Goal: Use online tool/utility: Utilize a website feature to perform a specific function

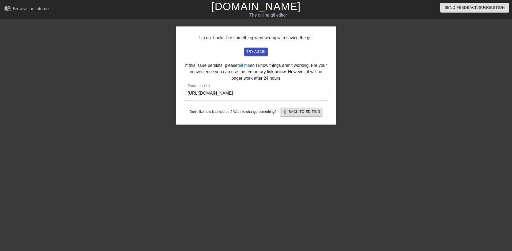
click at [269, 7] on link "[DOMAIN_NAME]" at bounding box center [255, 7] width 89 height 12
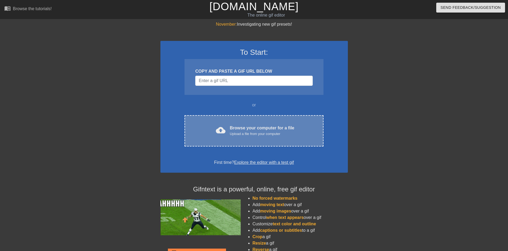
click at [250, 124] on div "cloud_upload Browse your computer for a file Upload a file from your computer C…" at bounding box center [253, 130] width 139 height 31
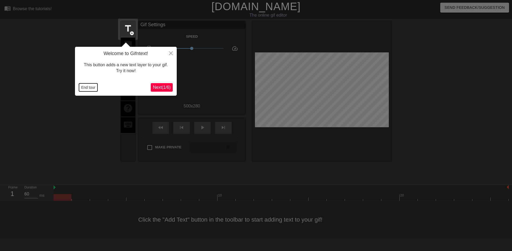
click at [87, 87] on button "End tour" at bounding box center [88, 88] width 18 height 8
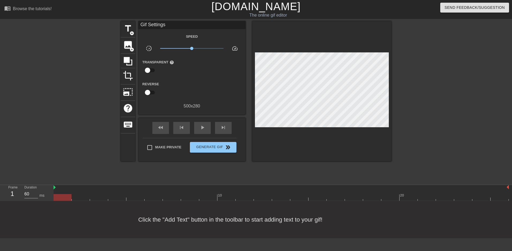
click at [224, 175] on div "title add_circle image add_circle crop photo_size_select_large help keyboard Gi…" at bounding box center [256, 101] width 271 height 161
click at [129, 29] on span "title" at bounding box center [128, 29] width 10 height 10
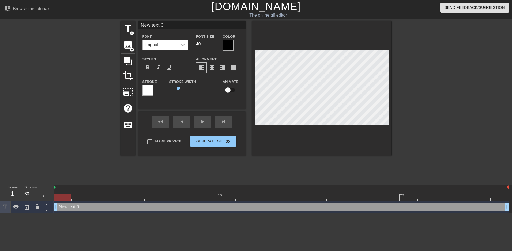
click at [186, 45] on div at bounding box center [183, 45] width 10 height 10
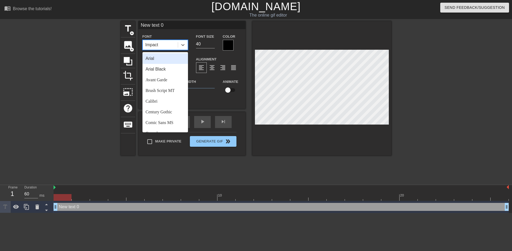
click at [166, 58] on div "Arial" at bounding box center [165, 58] width 46 height 11
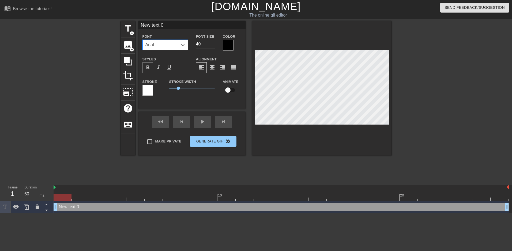
click at [147, 68] on span "format_bold" at bounding box center [148, 68] width 6 height 6
click at [229, 47] on div at bounding box center [228, 45] width 11 height 11
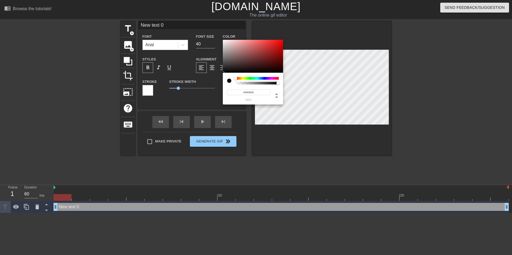
type input "#F40606"
click at [281, 41] on div at bounding box center [253, 56] width 60 height 33
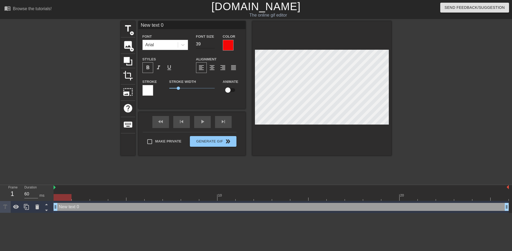
click at [213, 46] on input "39" at bounding box center [205, 44] width 19 height 9
click at [213, 46] on input "38" at bounding box center [205, 44] width 19 height 9
click at [213, 46] on input "37" at bounding box center [205, 44] width 19 height 9
click at [213, 46] on input "36" at bounding box center [205, 44] width 19 height 9
click at [213, 46] on input "35" at bounding box center [205, 44] width 19 height 9
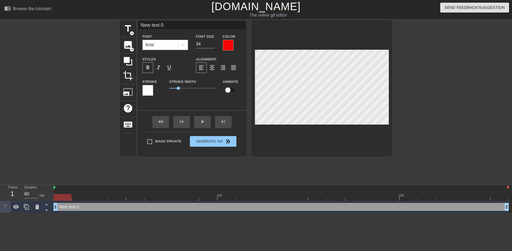
click at [213, 46] on input "34" at bounding box center [205, 44] width 19 height 9
click at [213, 46] on input "33" at bounding box center [205, 44] width 19 height 9
click at [213, 46] on input "32" at bounding box center [205, 44] width 19 height 9
click at [213, 46] on input "31" at bounding box center [205, 44] width 19 height 9
type input "30"
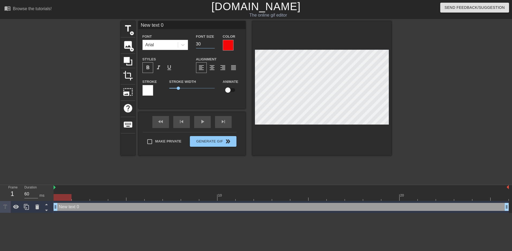
click at [213, 46] on input "30" at bounding box center [205, 44] width 19 height 9
type input "W"
type textarea "W"
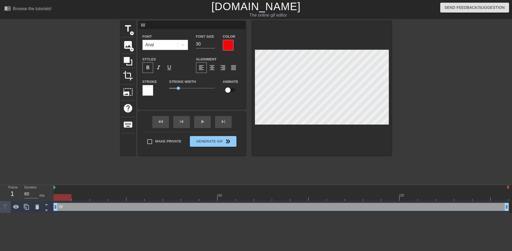
type input "WA"
type textarea "WA"
type input "WAK"
type textarea "WAK"
type input "WAKE"
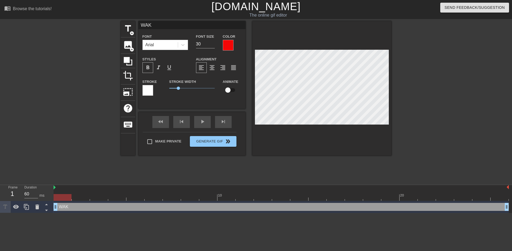
type textarea "WAKE"
type input "WAKE"
type textarea "WAKE"
type input "WAKE U"
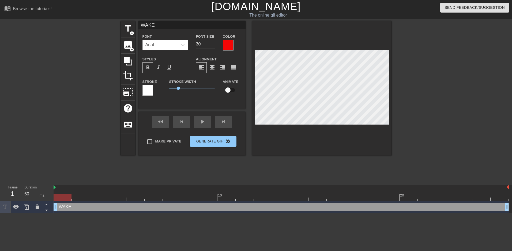
type textarea "WAKE U"
type input "WAKE UP"
type textarea "WAKE UP"
type input "WAKE UP"
type textarea "WAKE UP"
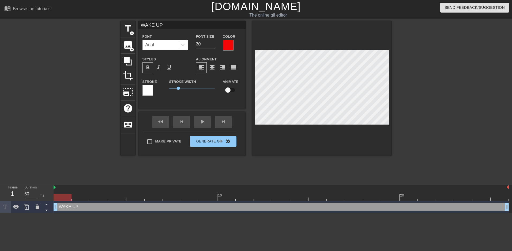
type input "WAKE UPP"
type textarea "WAKE UP P"
type input "WAKE UPPE"
type textarea "WAKE UP PE"
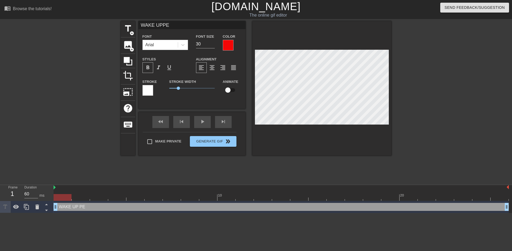
type input "WAKE UPPEN"
type textarea "WAKE UP PEN"
type input "WAKE UPPENI"
type textarea "WAKE UP PENI"
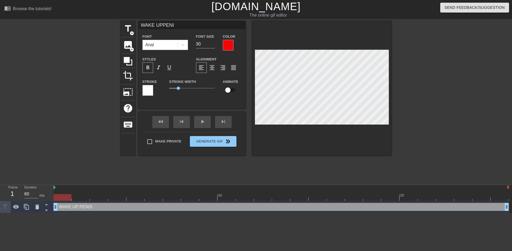
type input "WAKE UPPENIS"
type textarea "WAKE UP PENIS"
type input "WAKE UPPENIS"
type textarea "WAKE UP PENIS"
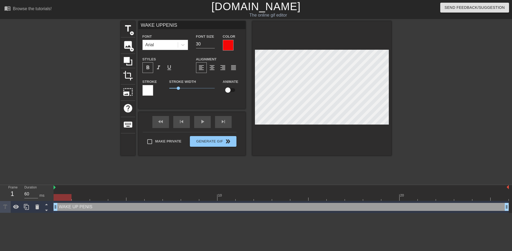
type input "WAKE UPPENISN"
type textarea "WAKE UP PENIS N"
type input "WAKE UPPENISNE"
type textarea "WAKE UP PENIS NE"
type input "WAKE UPPENISNEE"
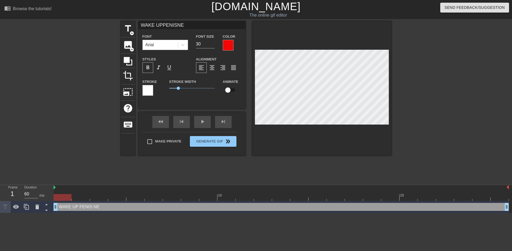
type textarea "WAKE UP PENIS NEE"
type input "WAKE UPPENISNEED"
type textarea "WAKE UP PENIS NEED"
type input "WAKE UPPENISNEEDS"
type textarea "WAKE UP PENIS NEEDS"
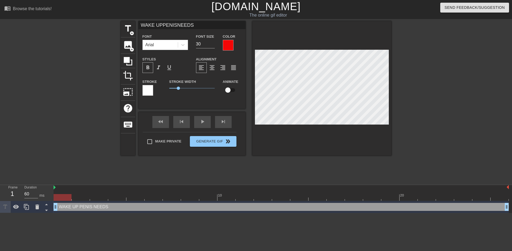
scroll to position [1, 1]
type input "WAKE UPPENISNEEDS"
type textarea "WAKE UP PENIS NEEDS"
type input "WAKE UPPENISNEEDS"
type textarea "WAKE UP PENIS NEEDS"
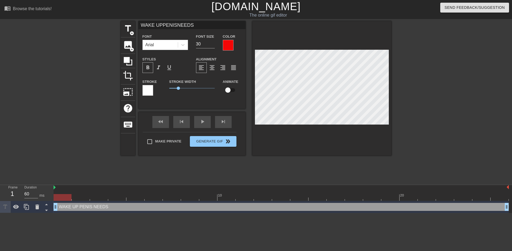
scroll to position [2, 1]
type input "WAKE UPPENISNEEDS Y"
type textarea "WAKE UP PENIS NEEDS Y"
type input "WAKE UPPENISNEEDS YO"
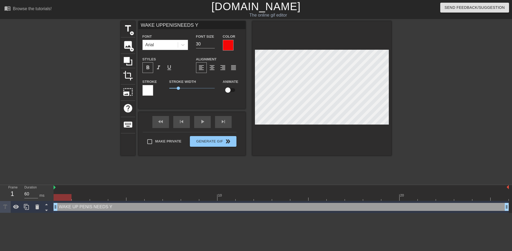
type textarea "WAKE UP PENIS NEEDS YO"
type input "WAKE UPPENISNEEDS YOU"
type textarea "WAKE UP PENIS NEEDS YOU"
type input "WAKE UPPENISNEEDS YOUR"
type textarea "WAKE UP PENIS NEEDS YOUR"
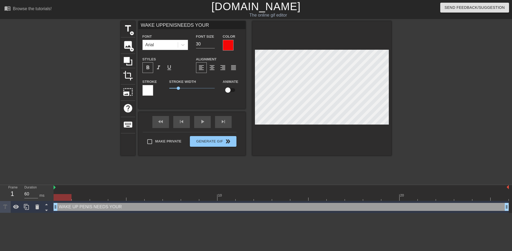
type input "WAKE UPPENISNEEDS YOUR"
type textarea "WAKE UP PENIS NEEDS YOUR"
type input "WAKE UPPENISNEEDS YOURA"
type textarea "WAKE UP PENIS NEEDS YOUR A"
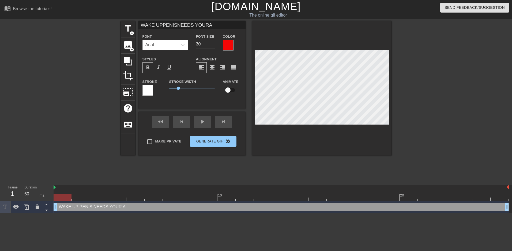
type input "WAKE UPPENISNEEDS YOURAT"
type textarea "WAKE UP PENIS NEEDS YOUR AT"
type input "WAKE UPPENISNEEDS YOURATT"
type textarea "WAKE UP PENIS NEEDS YOUR ATT"
type input "WAKE UPPENISNEEDS YOURATTE"
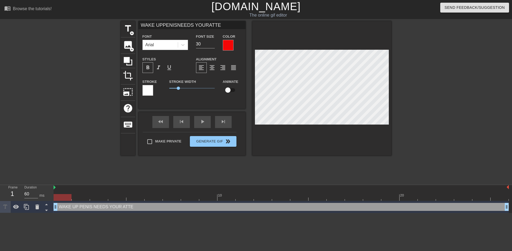
type textarea "WAKE UP PENIS NEEDS YOUR ATTEN"
type input "WAKE UPPENISNEEDS YOURATTENT"
type textarea "WAKE UP PENIS NEEDS YOUR ATTENT"
type input "WAKE UPPENISNEEDS YOURATTENTI"
type textarea "WAKE UP PENIS NEEDS YOUR ATTENTI"
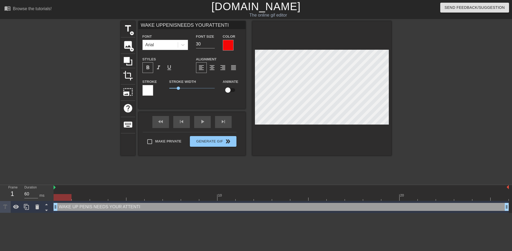
type input "WAKE UPPENISNEEDS YOURATTENTIO"
type textarea "WAKE UP PENIS NEEDS YOUR ATTENTIO"
type input "WAKE UPPENISNEEDS YOURATTENTION"
type textarea "WAKE UP PENIS NEEDS YOUR ATTENTION"
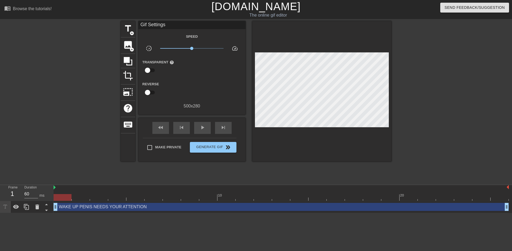
click at [417, 93] on div at bounding box center [438, 101] width 80 height 161
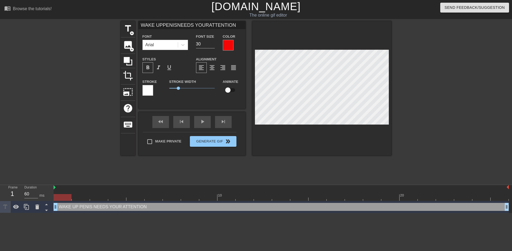
scroll to position [1, 1]
type input "WAKE UPPENISNEEDS YOURATTENTION"
type textarea "WAKE UP PENIS NEEDS YOUR ATTENTION"
type input "WAKE UPPENISNEEDS YOURATTENTION"
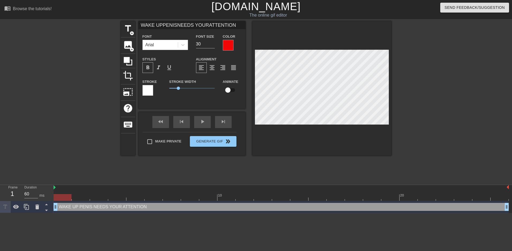
type textarea "WAKE UP PENIS NEEDS YOUR ATTENTION"
type input "WAKE UPPENISNEEDS YOURATTENTION"
type textarea "WAKE UP PENIS NEEDS YOUR ATTENTION"
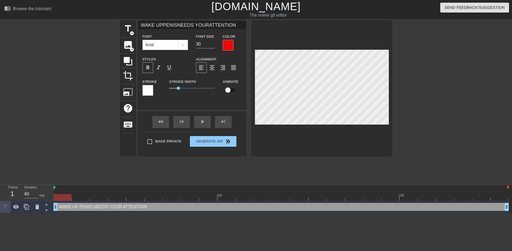
type input "WAKE UPbPENISNEEDS YOURATTENTION"
type textarea "WAKE UPb PENIS NEEDS YOUR ATTENTION"
type input "WAKE UPbrPENISNEEDS YOURATTENTION"
type textarea "WAKE UPbr PENIS NEEDS YOUR ATTENTION"
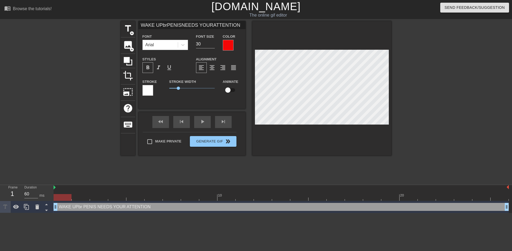
type input "WAKE UPbroPENISNEEDS YOURATTENTION"
type textarea "WAKE UPbro PENIS NEEDS YOUR ATTENTION"
type input "WAKE UPbrotPENISNEEDS YOURATTENTION"
type textarea "WAKE UPbrot PENIS NEEDS YOUR ATTENTION"
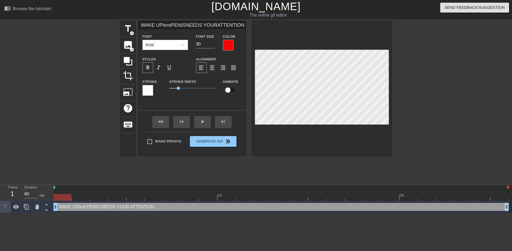
type input "WAKE UPbrothPENISNEEDS YOURATTENTION"
type textarea "WAKE UPbroth PENIS NEEDS YOUR ATTENTION"
type input "WAKE UPbrotPENISNEEDS YOURATTENTION"
type textarea "WAKE UPbrot PENIS NEEDS YOUR ATTENTION"
type input "WAKE UPbroPENISNEEDS YOURATTENTION"
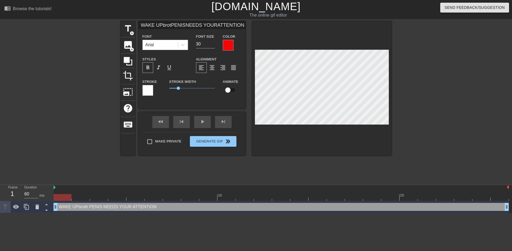
type textarea "WAKE UPbro PENIS NEEDS YOUR ATTENTION"
type input "WAKE UPbrPENISNEEDS YOURATTENTION"
type textarea "WAKE UPbr PENIS NEEDS YOUR ATTENTION"
type input "WAKE UPbPENISNEEDS YOURATTENTION"
type textarea "WAKE UPb PENIS NEEDS YOUR ATTENTION"
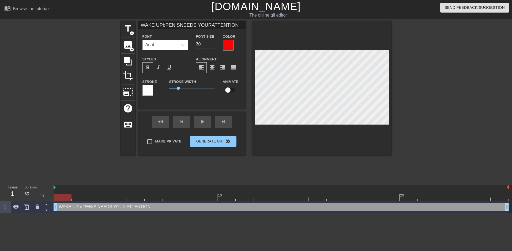
scroll to position [1, 2]
type input "WAKE UPPENISNEEDS YOURATTENTION"
type textarea "WAKE UP PENIS NEEDS YOUR ATTENTION"
type input "WAKE UPBPENISNEEDS YOURATTENTION"
type textarea "WAKE UP B PENIS NEEDS YOUR ATTENTION"
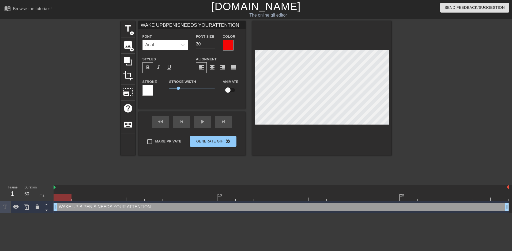
scroll to position [1, 1]
type input "WAKE UPBRPENISNEEDS YOURATTENTION"
type textarea "WAKE UP BR PENIS NEEDS YOUR ATTENTION"
type input "WAKE UPBROPENISNEEDS YOURATTENTION"
type textarea "WAKE UP BRO PENIS NEEDS YOUR ATTENTION"
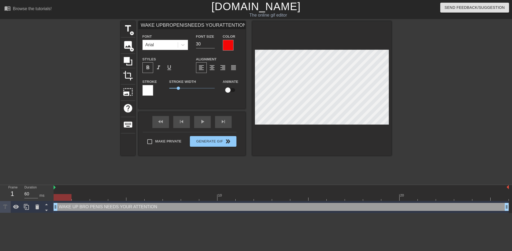
type input "WAKE UPBROTPENISNEEDS YOURATTENTION"
type textarea "WAKE UP BROT PENIS NEEDS YOUR ATTENTION"
type input "WAKE UPBROTHPENISNEEDS YOURATTENTION"
type textarea "WAKE UP BROTH PENIS NEEDS YOUR ATTENTION"
type input "WAKE UPBROTHEPENISNEEDS YOURATTENTION"
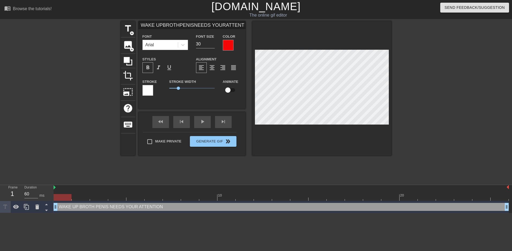
type textarea "WAKE UP BROTHE PENIS NEEDS YOUR ATTENTION"
type input "WAKE UPBROTHERPENISNEEDS YOURATTENTION"
type textarea "WAKE UP BROTHER PENIS NEEDS YOUR ATTENTION"
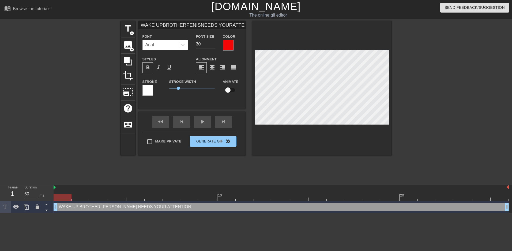
type input "WAKE UPBROTHERPENISNEEDS YOURATTENTION"
type textarea "WAKE UP BROTHER PENIS NEEDS YOUR ATTENTION"
type input "WAKE UPBROTHERPENISNEEDS YOURATTENTION"
type textarea "WAKE UP BROTHER PENIS NEEDS YOUR ATTENTION"
type input "M"
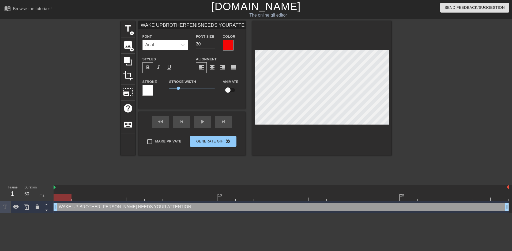
type textarea "M"
type input "ME"
type textarea "ME"
type input "M"
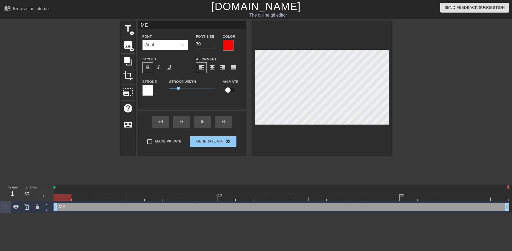
type textarea "M"
type input "MY"
type textarea "MY"
type input "MY"
type textarea "MY"
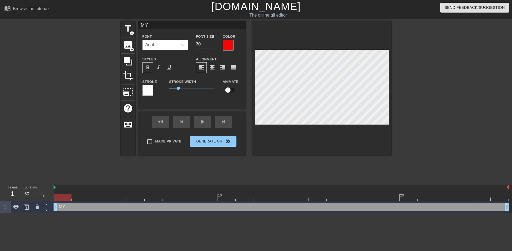
type input "MY P"
type textarea "MY P"
type input "MY PE"
type textarea "MY PE"
type input "MY PEN"
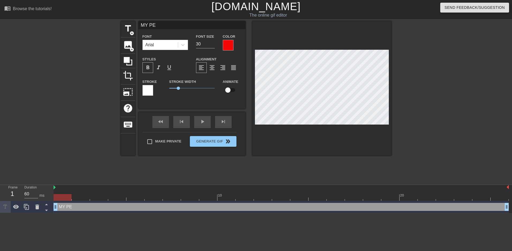
type textarea "MY PEN"
type input "MY PENI"
type textarea "MY PENI"
type input "MY PENIS"
type textarea "MY PENIS"
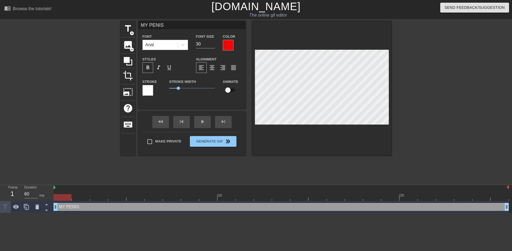
type input "MY PENIS"
type textarea "MY PENIS"
type input "MY PENISW"
type textarea "MY PENIS W"
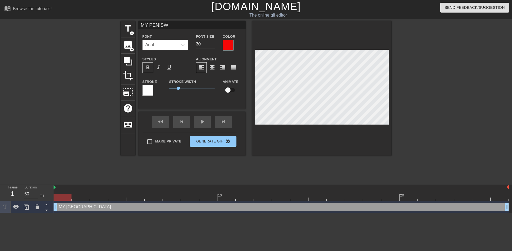
type input "MY PENISWA"
type textarea "MY PENIS WA"
type input "MY PENISWAK"
type textarea "MY PENIS WAK"
type input "MY PENISWAKE"
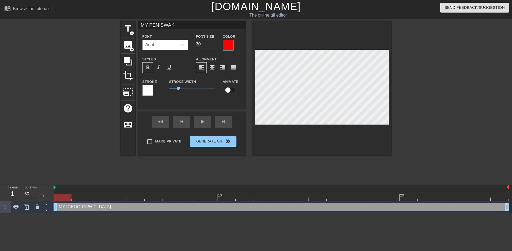
type textarea "MY PENIS WAKE"
type input "MY PENISWAKES"
type textarea "MY PENIS WAKES"
type input "MY PENISWAKES"
type textarea "MY PENIS WAKES"
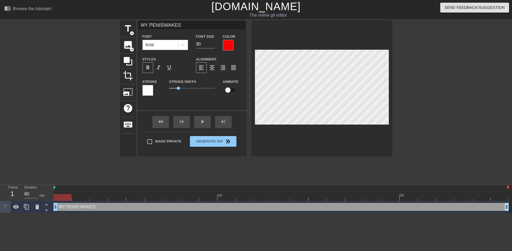
type input "MY PENISWAKES M"
type textarea "MY PENIS WAKES M"
type input "MY PENISWAKES ME"
type textarea "MY PENIS WAKES ME"
type input "MY PENISWAKES ME"
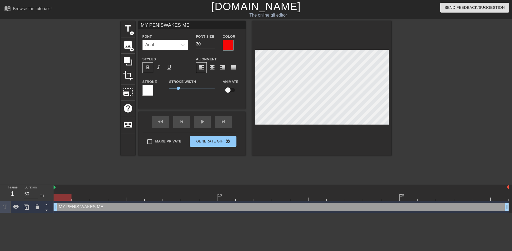
type textarea "MY PENIS WAKES ME"
type input "MY PENISWAKES MEU"
type textarea "MY PENIS WAKES ME U"
type input "MY PENISWAKES MEUP"
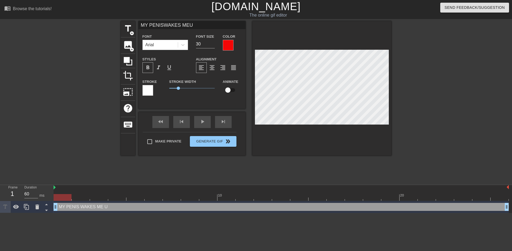
type textarea "MY PENIS WAKES ME UP"
type input "MY PENISWAKES MEUP"
type textarea "MY PENIS WAKES ME UP"
type input "MY PENISWAKES MEUP E"
type textarea "MY PENIS WAKES ME UP E"
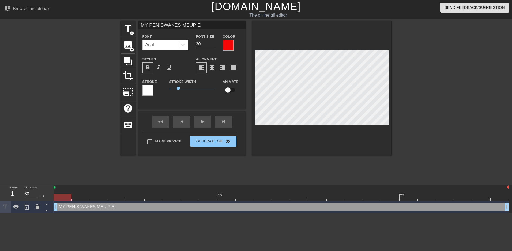
type input "MY PENISWAKES MEUP EV"
type textarea "MY PENIS WAKES ME UP EV"
type input "MY PENISWAKES MEUP EVE"
type textarea "MY PENIS WAKES ME UP EVE"
type input "MY PENISWAKES MEUP EVER"
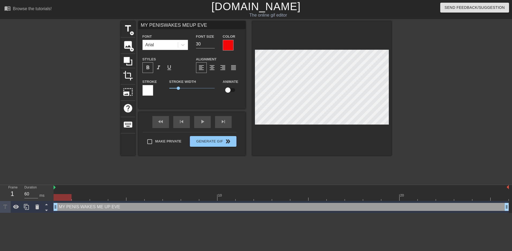
type textarea "MY PENIS WAKES ME UP EVER"
type input "MY PENISWAKES MEUP EVERY"
type textarea "MY PENIS WAKES ME UP EVERY"
type input "MY PENISWAKES MEUP EVERY"
type textarea "MY PENIS WAKES ME UP EVERY"
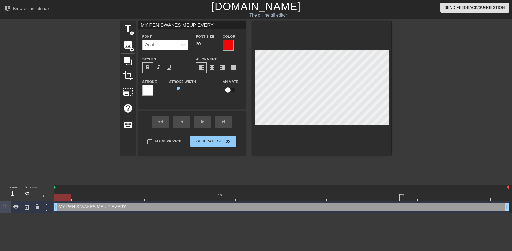
type input "MY PENISWAKES MEUP EVERYM"
type textarea "MY PENIS WAKES ME UP EVERY M"
type input "MY PENISWAKES MEUP EVERYMO"
type textarea "MY PENIS WAKES ME UP EVERY MO"
type input "MY PENISWAKES MEUP EVERYMOR"
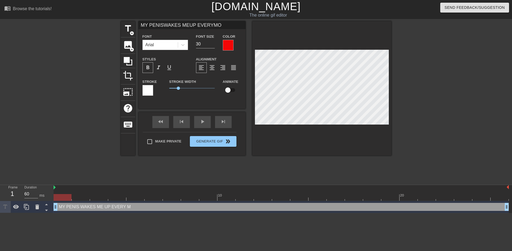
type textarea "MY PENIS WAKES ME UP EVERY MOR"
type input "MY PENISWAKES MEUP EVERYMORN"
type textarea "MY PENIS WAKES ME UP EVERY MORN"
type input "MY PENISWAKES MEUP EVERYMORNI"
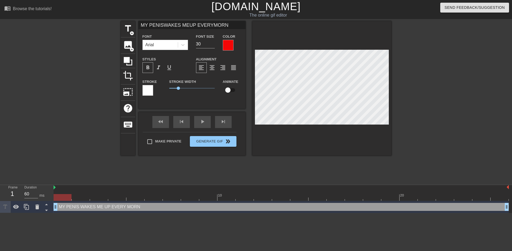
type textarea "MY PENIS WAKES ME UP EVERY MORNI"
type input "MY PENISWAKES MEUP EVERYMORNIN"
type textarea "MY PENIS WAKES ME UP EVERY MORNIN"
type input "MY PENISWAKES MEUP EVERYMORNING"
type textarea "MY PENIS WAKES ME UP EVERY MORNING"
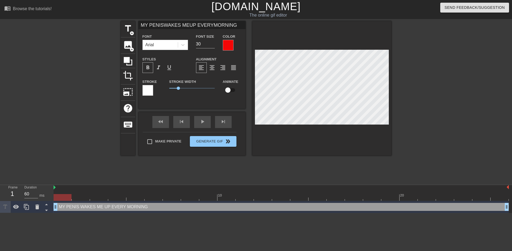
type input "MY PENISWAKES MEUP EVERYMORNING"
type textarea "MY PENIS WAKES ME UP EVERY MORNING"
type input "MY PENISWAKES MEUP EVERYMORNINGA"
type textarea "MY PENIS WAKES ME UP EVERY MORNING A"
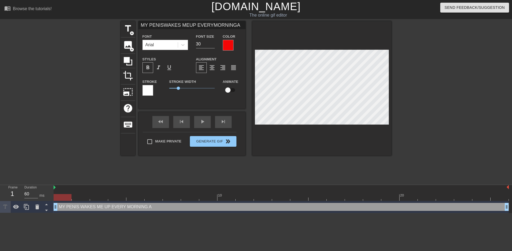
type input "MY PENISWAKES MEUP EVERYMORNINGAN"
type textarea "MY PENIS WAKES ME UP EVERY MORNING AN"
type input "MY PENISWAKES MEUP EVERYMORNINGAND"
type textarea "MY PENIS WAKES ME UP EVERY MORNING AND"
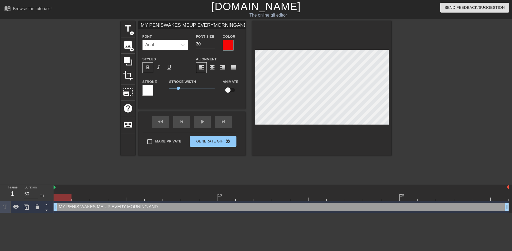
type input "MY PENISWAKES MEUP EVERYMORNINGAND"
type textarea "MY PENIS WAKES ME UP EVERY MORNING AND"
type input "MY PENISWAKES MEUP EVERYMORNINGAND I"
type textarea "MY PENIS WAKES ME UP EVERY MORNING AND I"
type input "MY PENISWAKES MEUP EVERYMORNINGAND I"
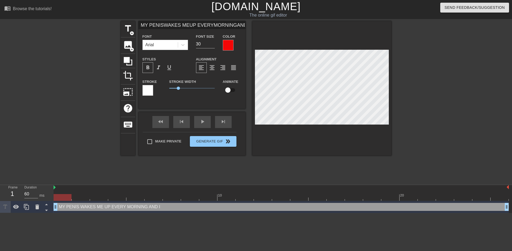
type textarea "MY PENIS WAKES ME UP EVERY MORNING AND I"
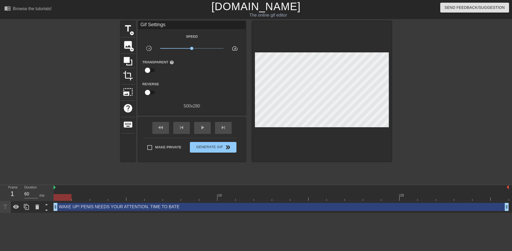
click at [426, 105] on div at bounding box center [438, 101] width 80 height 161
click at [290, 142] on div at bounding box center [321, 91] width 139 height 141
click at [130, 77] on span "crop" at bounding box center [128, 76] width 10 height 10
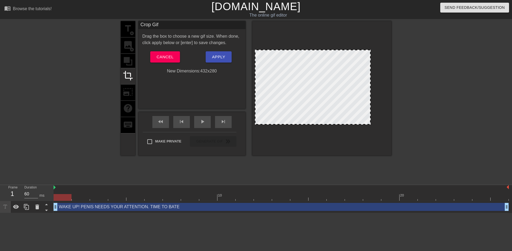
drag, startPoint x: 388, startPoint y: 92, endPoint x: 370, endPoint y: 95, distance: 18.4
click at [225, 59] on span "Apply" at bounding box center [218, 57] width 13 height 7
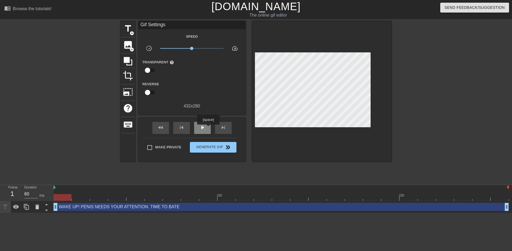
click at [208, 128] on div "play_arrow" at bounding box center [202, 128] width 17 height 12
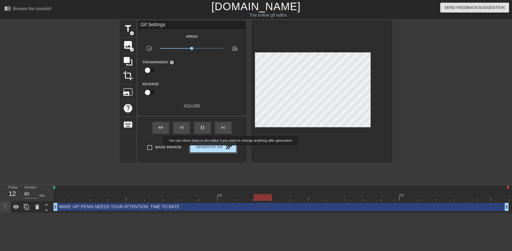
click at [231, 149] on span "Generate Gif double_arrow" at bounding box center [213, 147] width 42 height 6
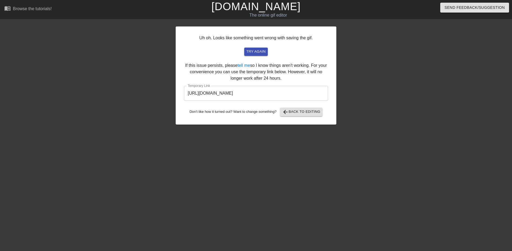
click at [241, 95] on input "https://www.gifntext.com/temp_generations/l7Cu8nGb.gif" at bounding box center [256, 93] width 144 height 15
click at [245, 91] on input "https://www.gifntext.com/temp_generations/l7Cu8nGb.gif" at bounding box center [256, 93] width 144 height 15
click at [251, 7] on link "[DOMAIN_NAME]" at bounding box center [255, 7] width 89 height 12
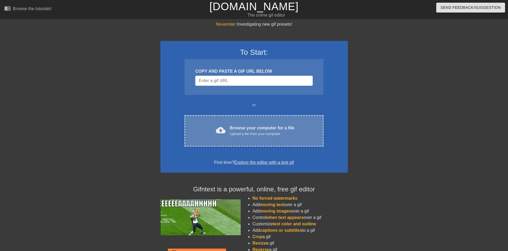
click at [230, 123] on div "cloud_upload Browse your computer for a file Upload a file from your computer C…" at bounding box center [253, 130] width 139 height 31
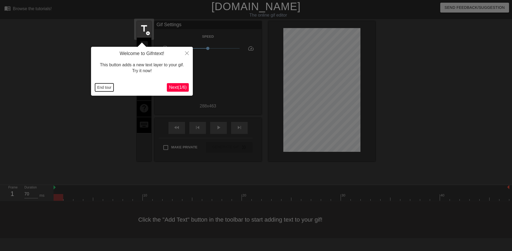
click at [102, 86] on button "End tour" at bounding box center [104, 88] width 18 height 8
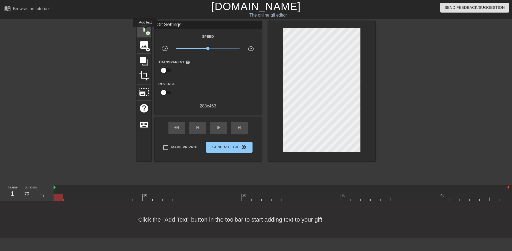
click at [146, 31] on span "add_circle" at bounding box center [148, 33] width 5 height 5
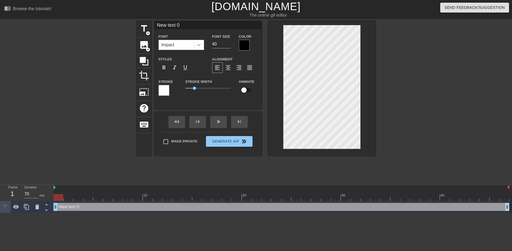
click at [199, 45] on icon at bounding box center [198, 44] width 5 height 5
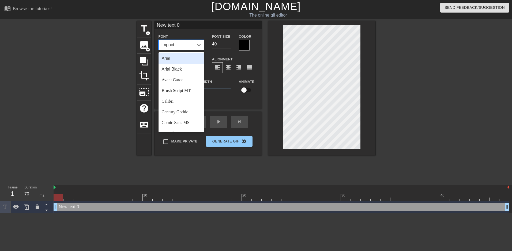
click at [176, 59] on div "Arial" at bounding box center [181, 58] width 46 height 11
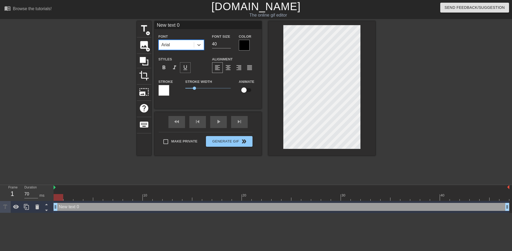
drag, startPoint x: 165, startPoint y: 67, endPoint x: 181, endPoint y: 65, distance: 16.8
click at [165, 68] on span "format_bold" at bounding box center [164, 68] width 6 height 6
click at [245, 45] on div at bounding box center [244, 45] width 11 height 11
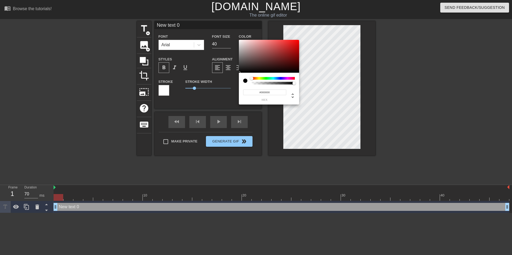
type input "#F60707"
click at [297, 41] on div at bounding box center [269, 56] width 60 height 33
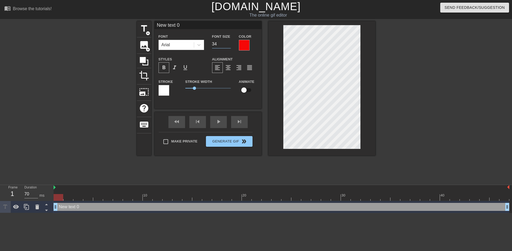
click at [229, 46] on input "34" at bounding box center [221, 44] width 19 height 9
click at [229, 46] on input "33" at bounding box center [221, 44] width 19 height 9
click at [229, 46] on input "32" at bounding box center [221, 44] width 19 height 9
click at [229, 46] on input "31" at bounding box center [221, 44] width 19 height 9
type input "30"
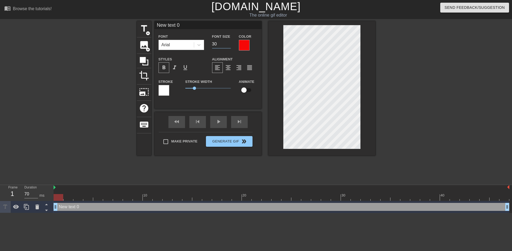
click at [229, 46] on input "30" at bounding box center [221, 44] width 19 height 9
type input "H"
type textarea "H"
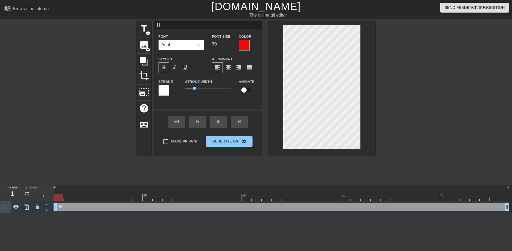
type input "HE"
type textarea "HE"
type input "HEL"
type textarea "HEL"
type input "HELP"
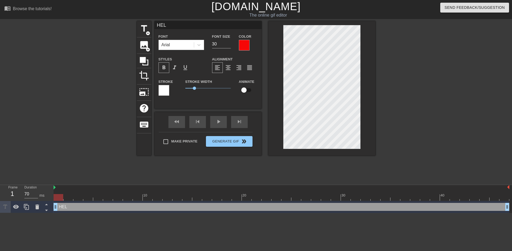
type textarea "HELP"
type input "HELP"
type textarea "HELP"
type input "HELPA"
type textarea "HELP A"
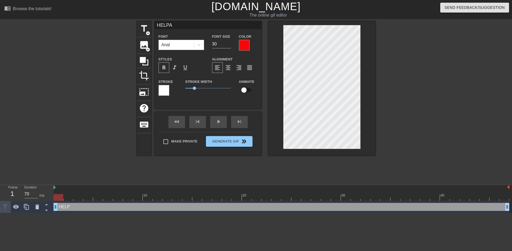
type input "HELPA"
type textarea "HELP A"
type input "HELPA B"
type textarea "HELP A B"
type input "HELPA BR"
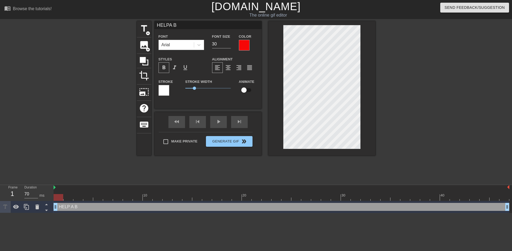
type textarea "HELP A BR"
type input "HELPA BRO"
type textarea "HELP A BRO"
type input "HELPA BRO"
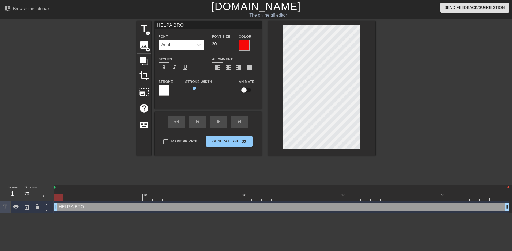
type textarea "HELP A BRO"
type input "HELPA BROO"
type textarea "HELP A BRO O"
type input "HELPA BROOU"
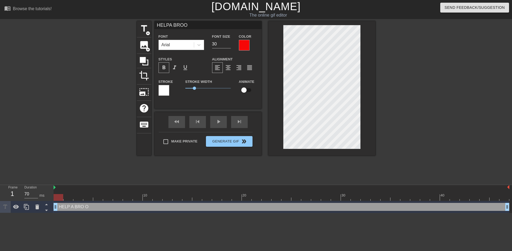
type textarea "HELP A BRO OU"
type input "HELPA BROOUT"
type textarea "HELP A BRO OUT"
type input "HELPA BROOUT"
type textarea "HELP A BRO OUT"
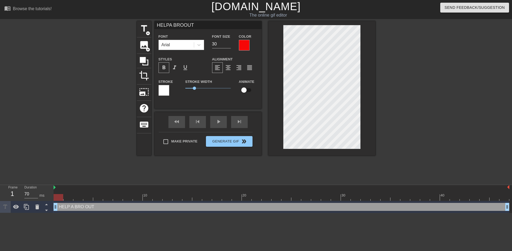
type input "HELPA BROOUTA"
type textarea "HELP A BRO OUT A"
type input "HELPA BROOUTAN"
type textarea "HELP A BRO OUT AN"
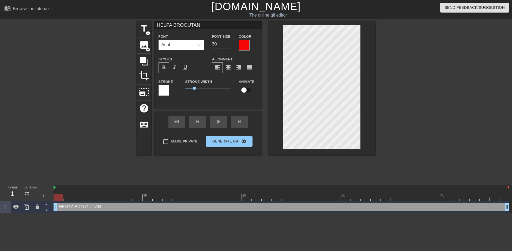
type input "HELPA BROOUTAND"
type textarea "HELP A BRO OUT AND"
type input "HELPA BROOUTAND"
type textarea "HELP A BRO OUT AND"
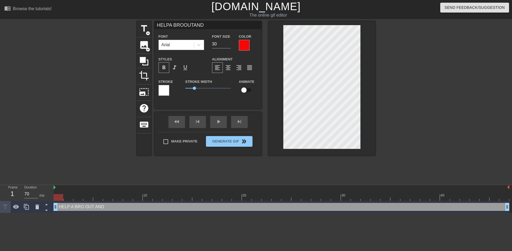
type input "HELPA BROOUTANDE"
type textarea "HELP A BRO OUT AND E"
type input "HELPA BROOUTANDED"
type textarea "HELP A BRO OUT AND ED"
type input "HELPA BROOUTANDEDG"
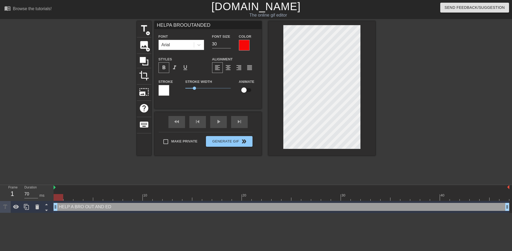
type textarea "HELP A BRO OUT AND EDG"
type input "HELPA BROOUTANDEDGE"
type textarea "HELP A BRO OUT AND EDGE"
type input "HELPA BROOUTANDEDGE"
type textarea "HELP A BRO OUT AND EDGE"
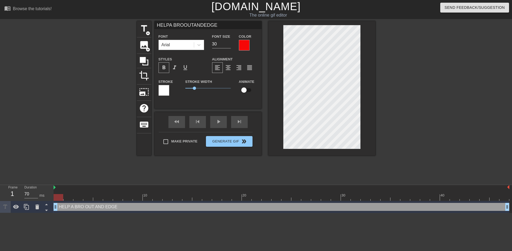
scroll to position [2, 1]
type input "HELPA BROOUTANDEDGEH"
type textarea "HELP A BRO OUT AND EDGE H"
type input "HELPA BROOUTANDEDGEHI"
type textarea "HELP A BRO OUT AND EDGE HI"
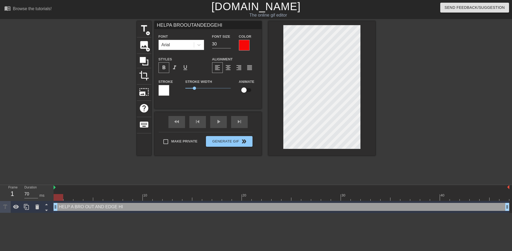
type input "HELPA BROOUTANDEDGEHIM"
type textarea "HELP A BRO OUT AND EDGE HIM"
click at [428, 84] on div at bounding box center [422, 101] width 80 height 161
type input "HELPA BROOUT"
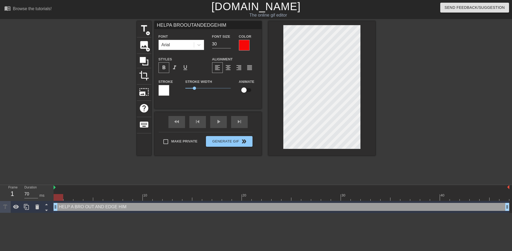
type textarea "HELP A BRO OUT"
click at [425, 99] on div at bounding box center [422, 101] width 80 height 161
type input "HELPA BROOUT"
type input "31"
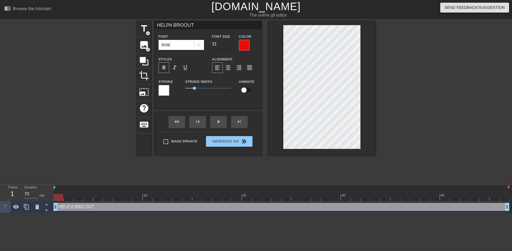
click at [229, 41] on input "31" at bounding box center [221, 44] width 19 height 9
type input "HELPA BROOUT"
type input "32"
click at [229, 41] on input "32" at bounding box center [221, 44] width 19 height 9
type input "HELPA BROOUT"
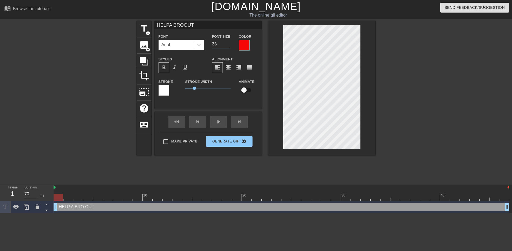
type input "33"
click at [229, 41] on input "33" at bounding box center [221, 44] width 19 height 9
type input "HELPA BROOUT"
type input "34"
click at [229, 41] on input "34" at bounding box center [221, 44] width 19 height 9
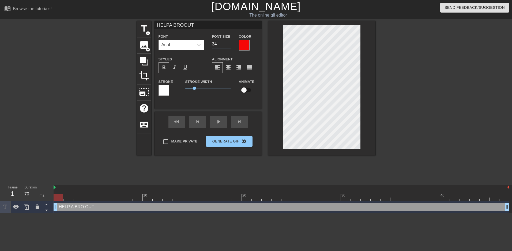
type input "HELPA BROOUT"
type input "35"
click at [229, 41] on input "35" at bounding box center [221, 44] width 19 height 9
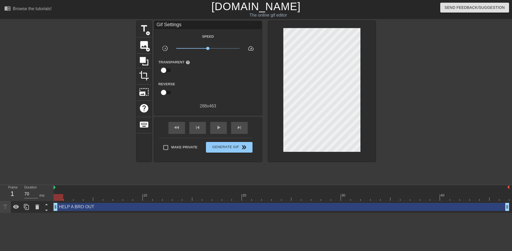
click at [404, 75] on div at bounding box center [422, 101] width 80 height 161
click at [276, 103] on div at bounding box center [321, 91] width 107 height 141
click at [147, 78] on span "crop" at bounding box center [144, 76] width 10 height 10
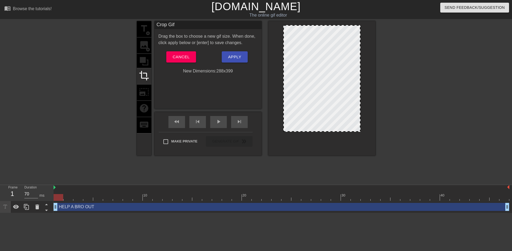
drag, startPoint x: 328, startPoint y: 149, endPoint x: 330, endPoint y: 131, distance: 17.3
click at [330, 131] on div at bounding box center [322, 131] width 76 height 3
click at [240, 56] on span "Apply" at bounding box center [234, 57] width 13 height 7
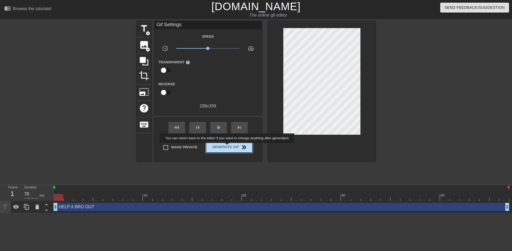
click at [228, 147] on span "Generate Gif double_arrow" at bounding box center [229, 147] width 42 height 6
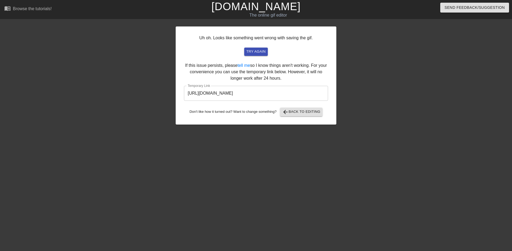
click at [291, 94] on input "https://www.gifntext.com/temp_generations/ejpLlyeT.gif" at bounding box center [256, 93] width 144 height 15
click at [248, 8] on link "[DOMAIN_NAME]" at bounding box center [255, 7] width 89 height 12
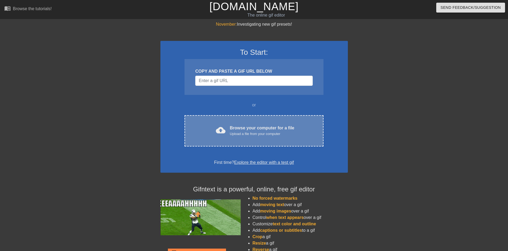
click at [224, 123] on div "cloud_upload Browse your computer for a file Upload a file from your computer C…" at bounding box center [253, 130] width 139 height 31
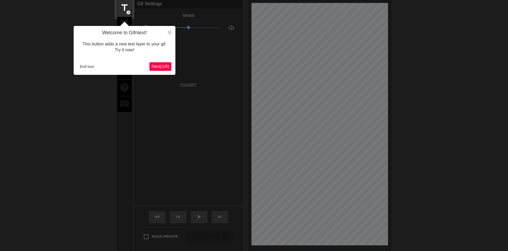
scroll to position [13, 0]
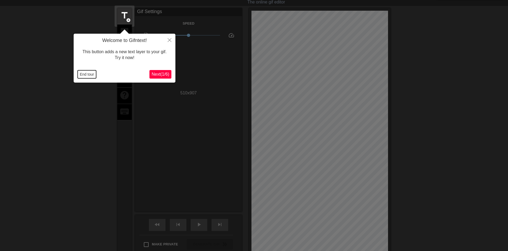
click at [82, 73] on button "End tour" at bounding box center [87, 74] width 18 height 8
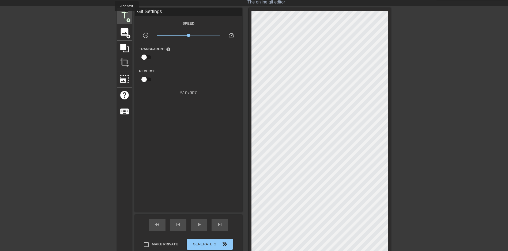
click at [127, 15] on span "title" at bounding box center [124, 15] width 10 height 10
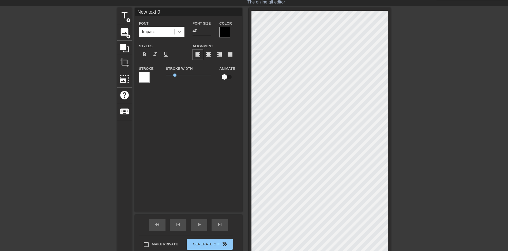
click at [182, 33] on div at bounding box center [180, 32] width 10 height 10
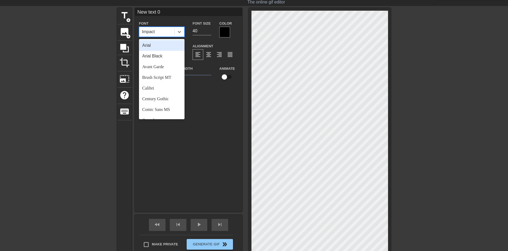
click at [163, 45] on div "Arial" at bounding box center [162, 45] width 46 height 11
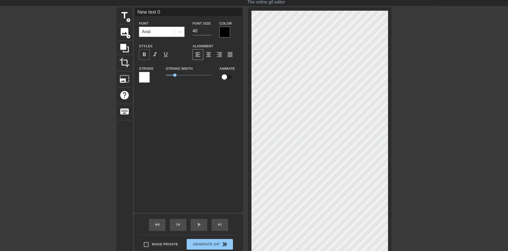
click at [145, 54] on span "format_bold" at bounding box center [144, 54] width 6 height 6
click at [225, 31] on div at bounding box center [224, 32] width 11 height 11
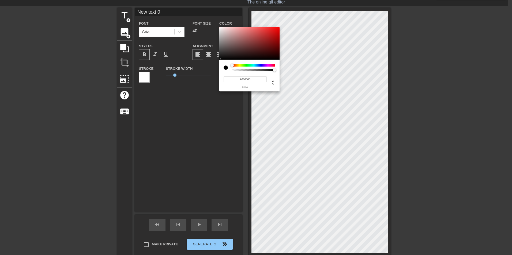
type input "#F60707"
click at [278, 28] on div at bounding box center [249, 43] width 60 height 33
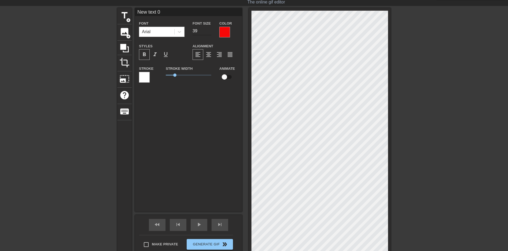
click at [209, 32] on input "39" at bounding box center [201, 31] width 19 height 9
click at [209, 32] on input "38" at bounding box center [201, 31] width 19 height 9
click at [209, 32] on input "37" at bounding box center [201, 31] width 19 height 9
click at [209, 32] on input "36" at bounding box center [201, 31] width 19 height 9
type input "35"
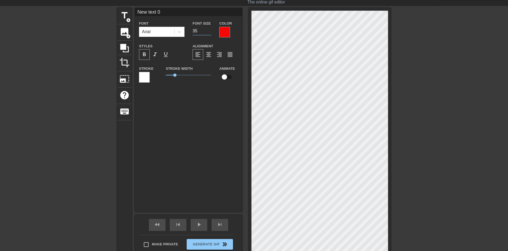
click at [209, 32] on input "35" at bounding box center [201, 31] width 19 height 9
type input "I"
type textarea "I"
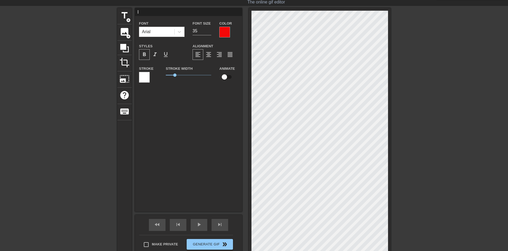
type input "I"
type textarea "I"
type input "I S"
type textarea "I S"
type input "I SH"
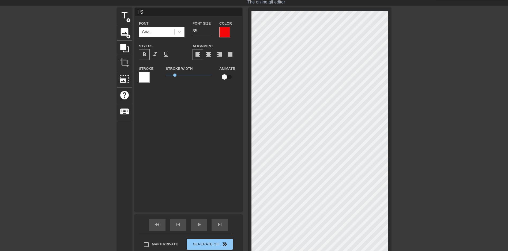
type textarea "I SH"
type input "I SHO"
type textarea "I SHO"
type input "I SHOU"
type textarea "I SHOU"
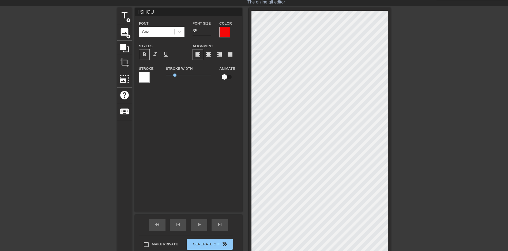
type input "I SHOUL"
type textarea "I SHOUL"
type input "I SHOULD"
type textarea "I SHOULD"
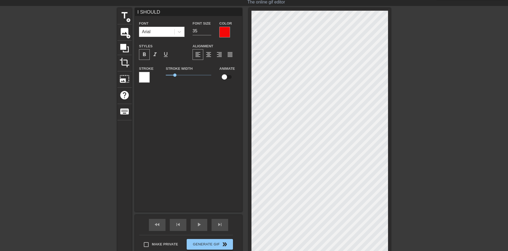
type input "I SHOULD"
type textarea "I SHOULD"
type input "I SHOULD B"
type textarea "I SHOULD B"
type input "I SHOULD BE"
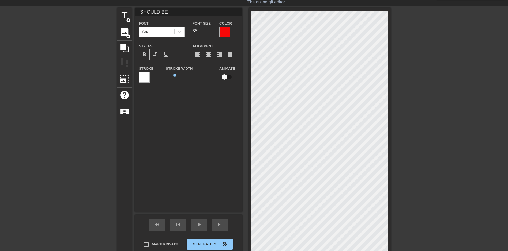
type textarea "I SHOULD BE"
type input "I SHOULD BE"
type textarea "I SHOULD BE"
type input "I SHOULD BEG"
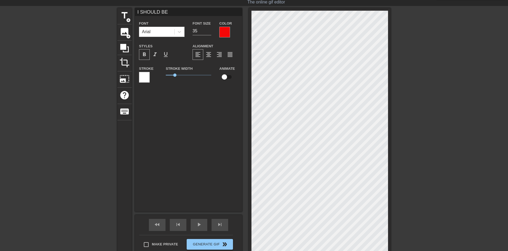
type textarea "I SHOULD BE G"
type input "I SHOULD BEGE"
type textarea "I SHOULD BE GE"
type input "I SHOULD BEGET"
type textarea "I SHOULD BE GET"
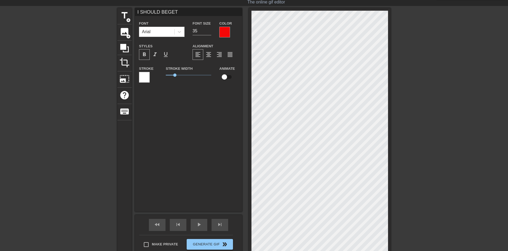
type input "I SHOULD BEGETT"
type textarea "I SHOULD BE GETT"
type input "I SHOULD BEGETTI"
type textarea "I SHOULD BE GETTI"
type input "I SHOULD BEGETTIN"
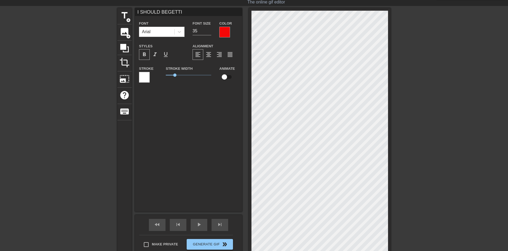
type textarea "I SHOULD BE GETTIN"
type input "I SHOULD BEGETTING"
type textarea "I SHOULD BE GETTING"
type input "I SHOULD BEGETTING"
type textarea "I SHOULD BE GETTING"
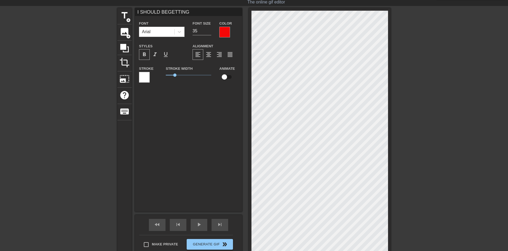
type input "I SHOULD BEGETTING R"
type textarea "I SHOULD BE GETTING R"
type input "I SHOULD BEGETTING RE"
type textarea "I SHOULD BE GETTING RE"
type input "I SHOULD BEGETTING REA"
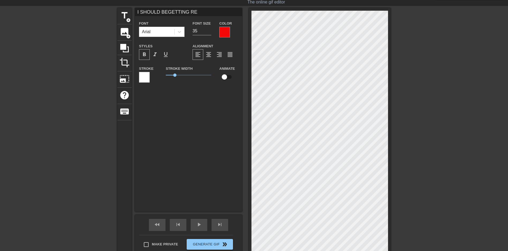
type textarea "I SHOULD BE GETTING REA"
type input "I SHOULD BEGETTING READ"
type textarea "I SHOULD BE GETTING READ"
type input "I SHOULD BEGETTING READY"
type textarea "I SHOULD BE GETTING READY"
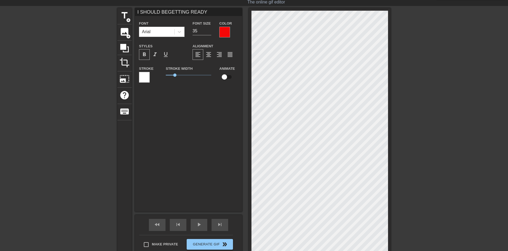
type input "I SHOULD BEGETTING READY"
type textarea "I SHOULD BE GETTING READY"
type input "I SHOULD BEGETTING READYF"
type textarea "I SHOULD BE GETTING READY F"
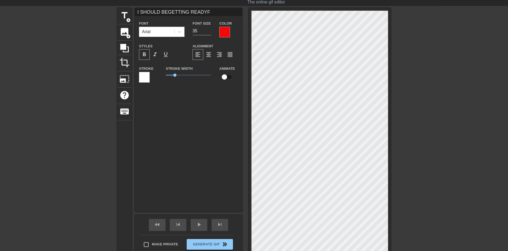
type input "I SHOULD BEGETTING READYFO"
type textarea "I SHOULD BE GETTING READY FO"
type input "I SHOULD BEGETTING READYFOR"
type textarea "I SHOULD BE GETTING READY FOR"
type input "I SHOULD BEGETTING READYFOR"
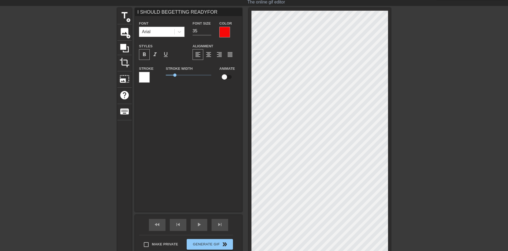
type textarea "I SHOULD BE GETTING READY FOR"
type input "I SHOULD BEGETTING READYFOR W"
type textarea "I SHOULD BE GETTING READY FOR W"
type input "I SHOULD BEGETTING READYFOR WO"
type textarea "I SHOULD BE GETTING READY FOR WO"
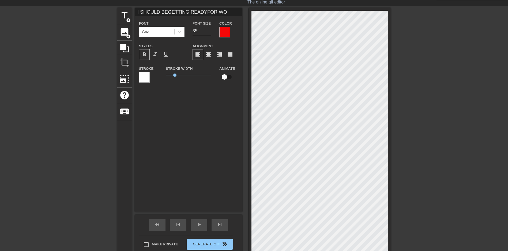
type input "I SHOULD BEGETTING READYFOR WOR"
type textarea "I SHOULD BE GETTING READY FOR WOR"
type input "I SHOULD BEGETTING READYFOR WORK"
type textarea "I SHOULD BE GETTING READY FOR WORK"
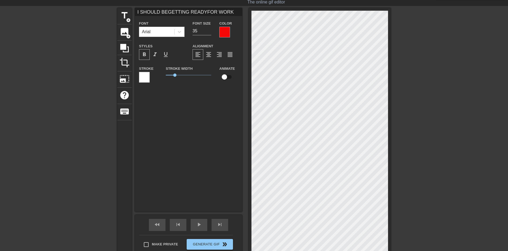
type input "I SHOULD BEGETTING READYFOR WORK,"
type textarea "I SHOULD BE GETTING READY FOR WORK,"
type input "I SHOULD BEGETTING READYFOR WORK,"
type textarea "I SHOULD BE GETTING READY FOR WORK,"
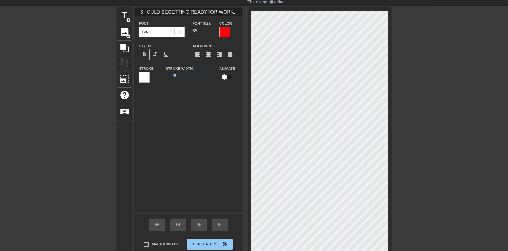
type input "I SHOULD BEGETTING READYFOR WORK,B"
type textarea "I SHOULD BE GETTING READY FOR WORK, B"
type input "I SHOULD BEGETTING READYFOR WORK,BU"
type textarea "I SHOULD BE GETTING READY FOR WORK, BU"
type input "I SHOULD BEGETTING READYFOR WORK,BUT"
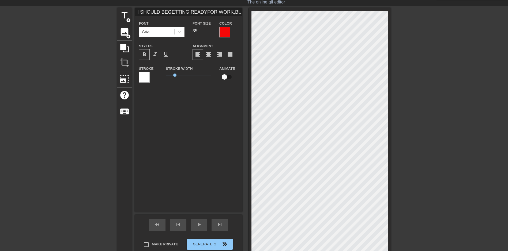
type textarea "I SHOULD BE GETTING READY FOR WORK, BUT"
type input "I SHOULD BEGETTING READYFOR WORK,BUT"
type textarea "I SHOULD BE GETTING READY FOR WORK, BUT"
type input "I SHOULD BEGETTING READYFOR WORK,BUT I"
type textarea "I SHOULD BE GETTING READY FOR WORK, BUT I"
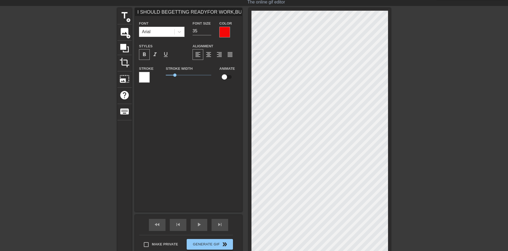
type input "I SHOULD BEGETTING READYFOR WORK,BUT I"
type textarea "I SHOULD BE GETTING READY FOR WORK, BUT I"
type input "I SHOULD BEGETTING READYFOR WORK,BUT I C"
type textarea "I SHOULD BE GETTING READY FOR WORK, BUT I C"
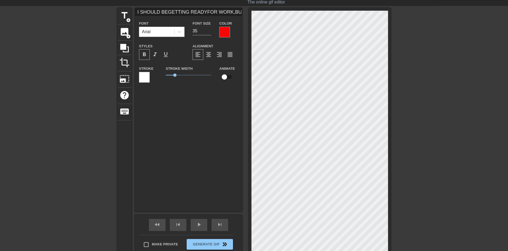
type input "I SHOULD BEGETTING READYFOR WORK,BUT I CA"
type textarea "I SHOULD BE GETTING READY FOR WORK, BUT I CA"
type input "I SHOULD BEGETTING READYFOR WORK,BUT I CAN"
type textarea "I SHOULD BE GETTING READY FOR WORK, BUT I CAN"
type input "I SHOULD BEGETTING READYFOR WORK,BUT I CAN'"
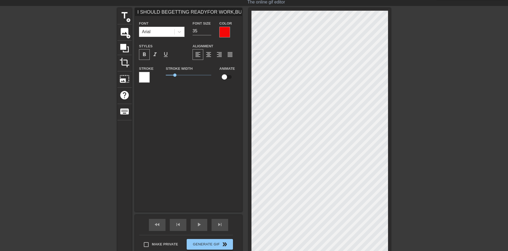
type textarea "I SHOULD BE GETTING READY FOR WORK, BUT I CAN'"
type input "I SHOULD BEGETTING READYFOR WORK,BUT I CAN'T"
type textarea "I SHOULD BE GETTING READY FOR WORK, BUT I CAN'T"
type input "I SHOULD BEGETTING READYFOR WORK,BUT I CAN'T"
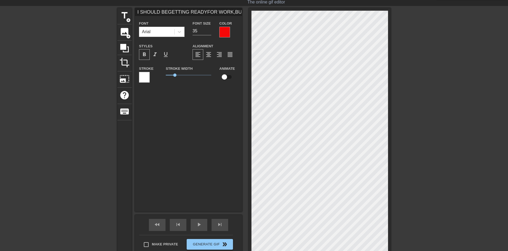
type textarea "I SHOULD BE GETTING READY FOR WORK, BUT I CAN'T"
type input "I SHOULD BEGETTING READYFOR WORK,BUT I CAN'TS"
type textarea "I SHOULD BE GETTING READY FOR WORK, BUT I CAN'T S"
type input "I SHOULD BEGETTING READYFOR WORK,BUT I CAN'TST"
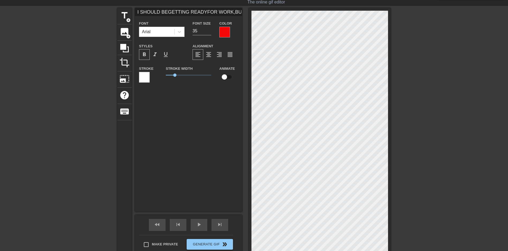
type textarea "I SHOULD BE GETTING READY FOR WORK, BUT I CAN'T ST"
type input "I SHOULD BEGETTING READYFOR WORK,BUT I CAN'TSTO"
type textarea "I SHOULD BE GETTING READY FOR WORK, BUT I CAN'T STO"
type input "I SHOULD BEGETTING READYFOR WORK,BUT I CAN'TSTOP"
type textarea "I SHOULD BE GETTING READY FOR WORK, BUT I CAN'T STOP"
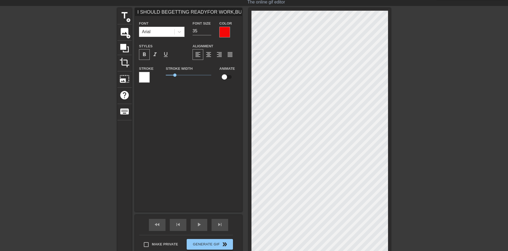
type input "I SHOULD BEGETTING READYFOR WORK,BUT I CAN'TSTOP"
type textarea "I SHOULD BE GETTING READY FOR WORK, BUT I CAN'T STOP"
type input "I SHOULD BEGETTING READYFOR WORK,BUT I CAN'TSTOP S"
type textarea "I SHOULD BE GETTING READY FOR WORK, BUT I CAN'T STOP S"
type input "I SHOULD BEGETTING READYFOR WORK,BUT I CAN'TSTOP ST"
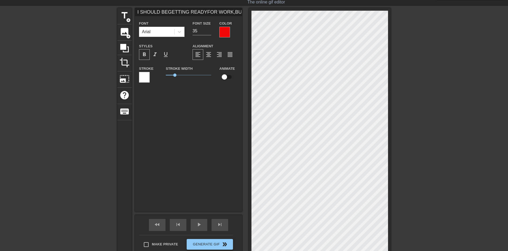
type textarea "I SHOULD BE GETTING READY FOR WORK, BUT I CAN'T STOP ST"
type input "I SHOULD BEGETTING READYFOR WORK,BUT I CAN'TSTOP STR"
type textarea "I SHOULD BE GETTING READY FOR WORK, BUT I CAN'T STOP STR"
type input "I SHOULD BEGETTING READYFOR WORK,BUT I CAN'TSTOP STRO"
type textarea "I SHOULD BE GETTING READY FOR WORK, BUT I CAN'T STOP STRO"
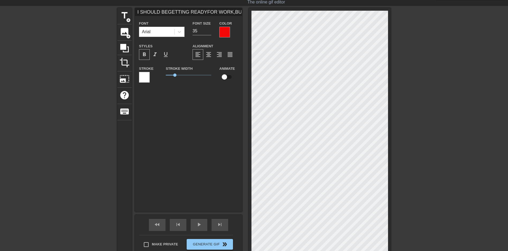
scroll to position [2, 2]
type input "I SHOULD BEGETTING READYFOR WORK,BUT I CAN'TSTOP STROK"
type textarea "I SHOULD BE GETTING READY FOR WORK, BUT I CAN'T STOP STROK"
type input "I SHOULD BEGETTING READYFOR WORK,BUT I CAN'TSTOP STROKI"
type textarea "I SHOULD BE GETTING READY FOR WORK, BUT I CAN'T STOP STROKI"
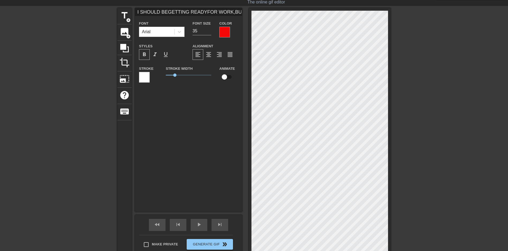
type input "I SHOULD BEGETTING READYFOR WORK,BUT I CAN'TSTOP STROKIN"
type textarea "I SHOULD BE GETTING READY FOR WORK, BUT I CAN'T STOP STROKIN"
type input "I SHOULD BEGETTING READYFOR WORK,BUT I CAN'TSTOP STROKI"
type textarea "I SHOULD BE GETTING READY FOR WORK, BUT I CAN'T STOP STROKI"
type input "I SHOULD BEGETTING READYFOR WORK,BUT I CAN'TSTOP STROK"
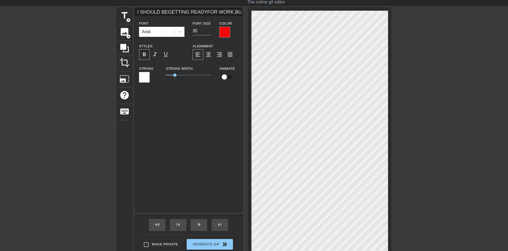
type textarea "I SHOULD BE GETTING READY FOR WORK, BUT I CAN'T STOP STROK"
type input "I SHOULD BEGETTING READYFOR WORK,BUT I CAN'TSTOP STRO"
type textarea "I SHOULD BE GETTING READY FOR WORK, BUT I CAN'T STOP STRO"
type input "I SHOULD BEGETTING READYFOR WORK,BUT I CAN'TSTOP STR"
type textarea "I SHOULD BE GETTING READY FOR WORK, BUT I CAN'T STOP STR"
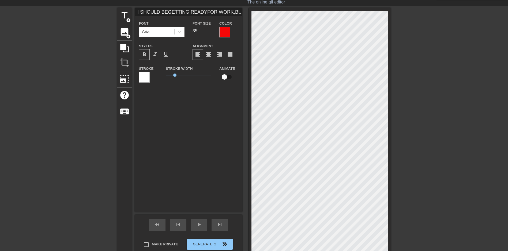
type input "I SHOULD BEGETTING READYFOR WORK,BUT I CAN'TSTOP ST"
type textarea "I SHOULD BE GETTING READY FOR WORK, BUT I CAN'T STOP ST"
type input "I SHOULD BEGETTING READYFOR WORK,BUT I CAN'TSTOP S"
type textarea "I SHOULD BE GETTING READY FOR WORK, BUT I CAN'T STOP S"
type input "I SHOULD BEGETTING READYFOR WORK,BUT I CAN'TSTOP"
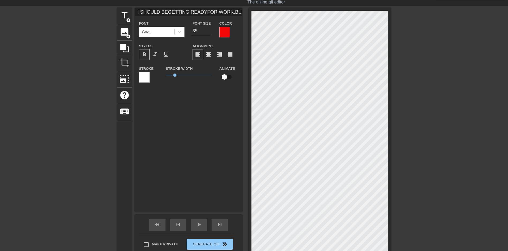
type textarea "I SHOULD BE GETTING READY FOR WORK, BUT I CAN'T STOP"
type input "I SHOULD BEGETTING READYFOR WORK,BUT I CAN'TSTOP P"
type textarea "I SHOULD BE GETTING READY FOR WORK, BUT I CAN'T STOP P"
type input "I SHOULD BEGETTING READYFOR WORK,BUT I CAN'TSTOP PL"
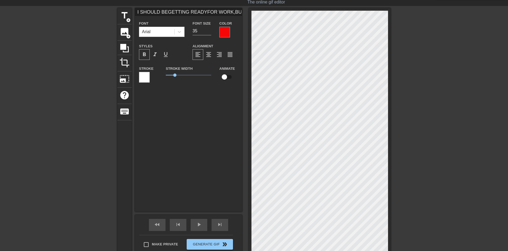
type textarea "I SHOULD BE GETTING READY FOR WORK, BUT I CAN'T STOP PL"
type input "I SHOULD BEGETTING READYFOR WORK,BUT I CAN'TSTOP PLA"
type textarea "I SHOULD BE GETTING READY FOR WORK, BUT I CAN'T STOP PLA"
type input "I SHOULD BEGETTING READYFOR WORK,BUT I CAN'TSTOP PLAY"
type textarea "I SHOULD BE GETTING READY FOR WORK, BUT I CAN'T STOP PLAY"
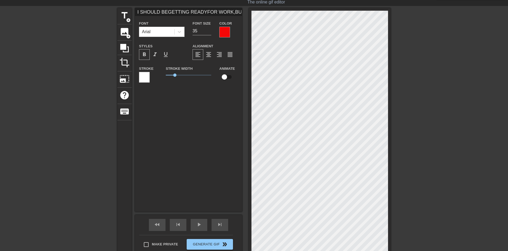
type input "I SHOULD BEGETTING READYFOR WORK,BUT I CAN'TSTOP PLAYI"
type textarea "I SHOULD BE GETTING READY FOR WORK, BUT I CAN'T STOP PLAYI"
type input "I SHOULD BEGETTING READYFOR WORK,BUT I CAN'TSTOP PLAYIN"
type textarea "I SHOULD BE GETTING READY FOR WORK, BUT I CAN'T STOP PLAYIN"
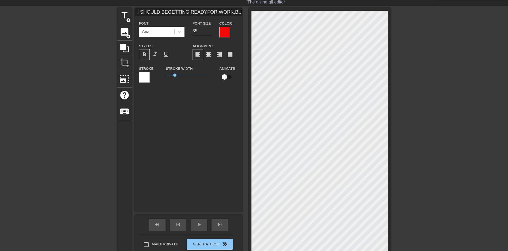
type input "I SHOULD BEGETTING READYFOR WORK,BUT I CAN'TSTOP PLAYING"
type textarea "I SHOULD BE GETTING READY FOR WORK, BUT I CAN'T STOP PLAYING"
type input "I SHOULD BEGETTING READYFOR WORK,BUT I CAN'TSTOP PLAYING"
type textarea "I SHOULD BE GETTING READY FOR WORK, BUT I CAN'T STOP PLAYING"
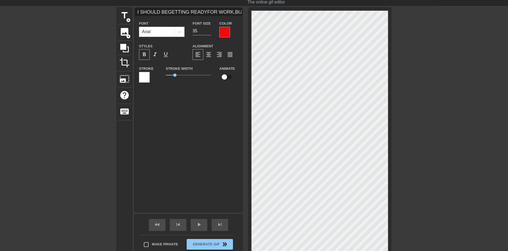
type input "I SHOULD BEGETTING READYFOR WORK,BUT I CAN'TSTOP PLAYINGW"
type textarea "I SHOULD BE GETTING READY FOR WORK, BUT I CAN'T STOP PLAYING W"
type input "I SHOULD BEGETTING READYFOR WORK,BUT I CAN'TSTOP PLAYINGWI"
type textarea "I SHOULD BE GETTING READY FOR WORK, BUT I CAN'T STOP PLAYING WI"
type input "I SHOULD BEGETTING READYFOR WORK,BUT I CAN'TSTOP PLAYINGWIT"
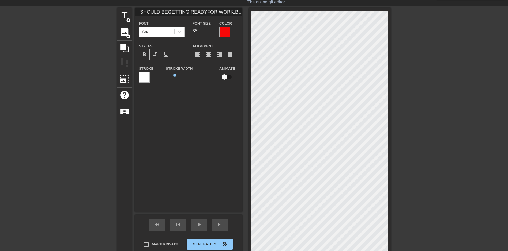
type textarea "I SHOULD BE GETTING READY FOR WORK, BUT I CAN'T STOP PLAYING WIT"
type input "I SHOULD BEGETTING READYFOR WORK,BUT I CAN'TSTOP PLAYINGWITH"
type textarea "I SHOULD BE GETTING READY FOR WORK, BUT I CAN'T STOP PLAYING WITH"
type input "I SHOULD BEGETTING READYFOR WORK,BUT I CAN'TSTOP PLAYINGWITH"
type textarea "I SHOULD BE GETTING READY FOR WORK, BUT I CAN'T STOP PLAYING WITH"
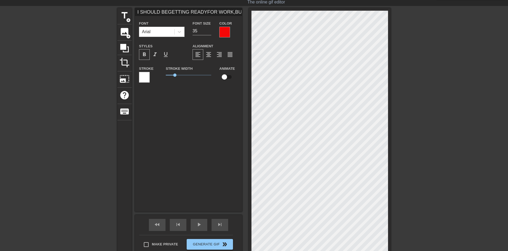
type input "I SHOULD BEGETTING READYFOR WORK,BUT I CAN'TSTOP PLAYINGWITH M"
type textarea "I SHOULD BE GETTING READY FOR WORK, BUT I CAN'T STOP PLAYING WITH M"
type input "I SHOULD BEGETTING READYFOR WORK,BUT I CAN'TSTOP PLAYINGWITH MY"
type textarea "I SHOULD BE GETTING READY FOR WORK, BUT I CAN'T STOP PLAYING WITH MY"
type input "I SHOULD BEGETTING READYFOR WORK,BUT I CAN'TSTOP PLAYINGWITH MY"
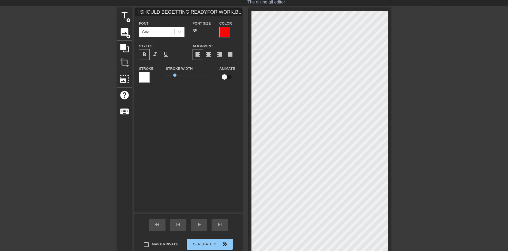
type textarea "I SHOULD BE GETTING READY FOR WORK, BUT I CAN'T STOP PLAYING WITH MY"
type input "I SHOULD BEGETTING READYFOR WORK,BUT I CAN'TSTOP PLAYINGWITH MY P"
type textarea "I SHOULD BE GETTING READY FOR WORK, BUT I CAN'T STOP PLAYING WITH MY P"
type input "I SHOULD BEGETTING READYFOR WORK,BUT I CAN'TSTOP PLAYINGWITH MY PE"
type textarea "I SHOULD BE GETTING READY FOR WORK, BUT I CAN'T STOP PLAYING WITH MY PE"
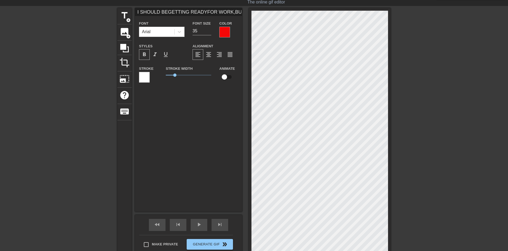
type input "I SHOULD BEGETTING READYFOR WORK,BUT I CAN'TSTOP PLAYINGWITH MY PEN"
type textarea "I SHOULD BE GETTING READY FOR WORK, BUT I CAN'T STOP PLAYING WITH MY PEN"
type input "I SHOULD BEGETTING READYFOR WORK,BUT I CAN'TSTOP PLAYINGWITH MY PENI"
type textarea "I SHOULD BE GETTING READY FOR WORK, BUT I CAN'T STOP PLAYING WITH MY PENI"
type input "I SHOULD BEGETTING READYFOR WORK,BUT I CAN'TSTOP PLAYINGWITH MY PENIS"
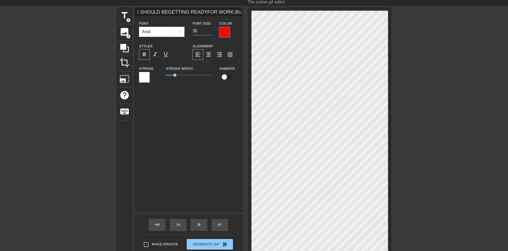
type textarea "I SHOULD BE GETTING READY FOR WORK, BUT I CAN'T STOP PLAYING WITH MY PENIS"
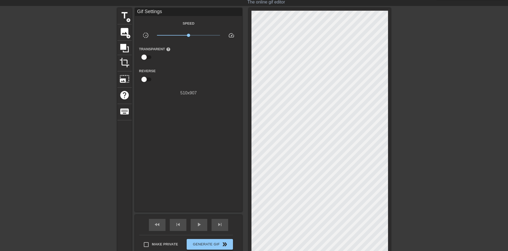
click at [404, 145] on div at bounding box center [437, 88] width 80 height 161
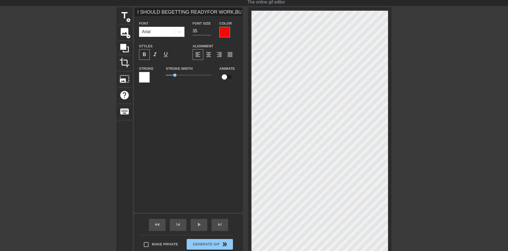
scroll to position [1, 1]
type input "I SHOULD BEGETTING READYFOR WORK,BUT I CAN'TSTOP PLAYINGWITH MY PENIS"
type textarea "I SHOULD BE GETTING READY FOR WORK, BUT I CAN'T STOP PLAYING WITH MY PENIS"
type input "I SHOULD BEGETTING READYFOR WORK,BUT I CAN'TSTOP PLAYINGWITH MY PENIS"
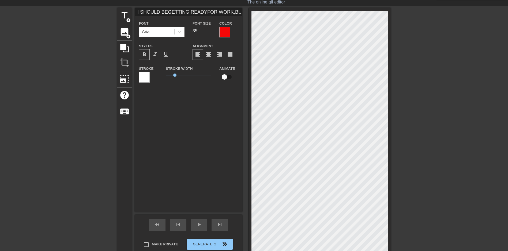
type textarea "I SHOULD BE GETTING READY FOR WORK, BUT I CAN'T STOP PLAYING WITH MY PENIS"
click at [422, 141] on div at bounding box center [437, 88] width 80 height 161
type input "I SHOULD BEGETTING READYFOR WORK, BUT I CAN'TSTOP PLAYINGWITH MY PENIS"
type textarea "I SHOULD BE GETTING READY FOR WORK, BUT I CAN'T STOP PLAYING WITH MY PENIS"
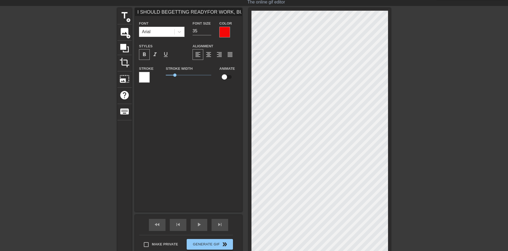
type input "I SHOULD BEGETTING READYFOR WORK, BBUT I CAN'TSTOP PLAYINGWITH MY PENIS"
type textarea "I SHOULD BE GETTING READY FOR WORK, B BUT I CAN'T STOP PLAYING WITH MY PENIS"
type input "I SHOULD BEGETTING READYFOR WORK, BUBUT I CAN'TSTOP PLAYINGWITH MY PENIS"
type textarea "I SHOULD BE GETTING READY FOR WORK, BU BUT I CAN'T STOP PLAYING WITH MY PENIS"
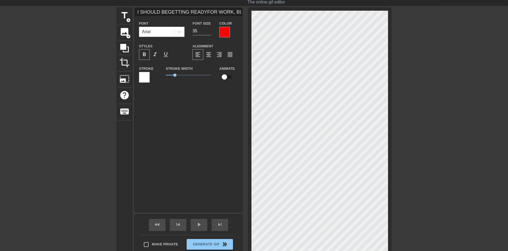
type input "I SHOULD BEGETTING READYFOR WORK, BUTBUT I CAN'TSTOP PLAYINGWITH MY PENIS"
type textarea "I SHOULD BE GETTING READY FOR WORK, BUT BUT I CAN'T STOP PLAYING WITH MY PENIS"
type input "I SHOULD BEGETTING READYFOR WORK, BUTBU I CAN'TSTOP PLAYINGWITH MY PENIS"
type textarea "I SHOULD BE GETTING READY FOR WORK, BUT BU I CAN'T STOP PLAYING WITH MY PENIS"
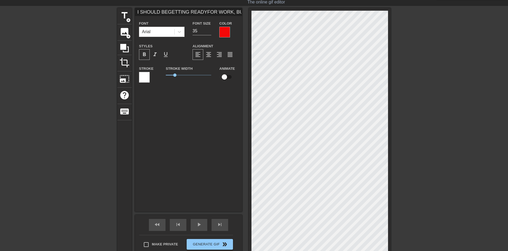
type input "I SHOULD BEGETTING READYFOR WORK, BUTB I CAN'TSTOP PLAYINGWITH MY PENIS"
type textarea "I SHOULD BE GETTING READY FOR WORK, BUT B I CAN'T STOP PLAYING WITH MY PENIS"
type input "I SHOULD BEGETTING READYFOR WORK, BUT I CAN'TSTOP PLAYINGWITH MY PENIS"
type textarea "I SHOULD BE GETTING READY FOR WORK, BUT I CAN'T STOP PLAYING WITH MY PENIS"
type input "I SHOULD BEGETTING READYFOR WORK, BUTI CAN'TSTOP PLAYINGWITH MY PENIS"
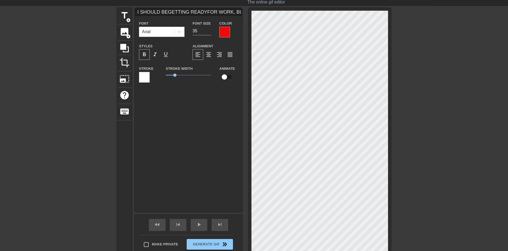
type textarea "I SHOULD BE GETTING READY FOR WORK, BUT I CAN'T STOP PLAYING WITH MY PENIS"
type input "I SHOULD BEGETTING READYFOR WORK, BUTI CAN'TSTOP PLAYINGWITH MY PENIS"
type textarea "I SHOULD BE GETTING READY FOR WORK, BUT I CAN'TSTOP PLAYING WITH MY PENIS"
click at [440, 122] on div at bounding box center [437, 88] width 80 height 161
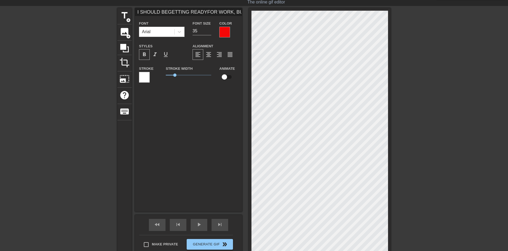
click at [436, 134] on div at bounding box center [437, 88] width 80 height 161
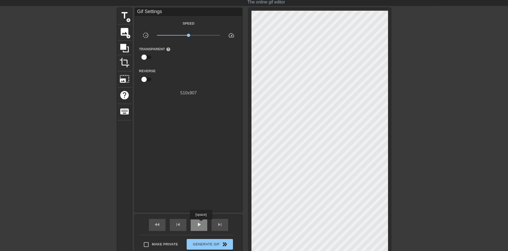
click at [201, 224] on span "play_arrow" at bounding box center [199, 225] width 6 height 6
click at [127, 65] on span "crop" at bounding box center [124, 63] width 10 height 10
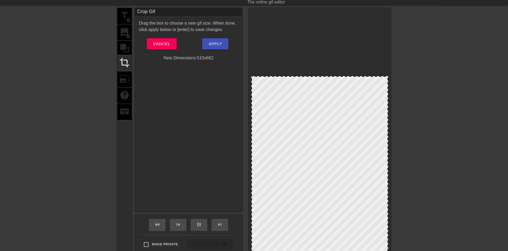
drag, startPoint x: 314, startPoint y: 12, endPoint x: 329, endPoint y: 78, distance: 67.7
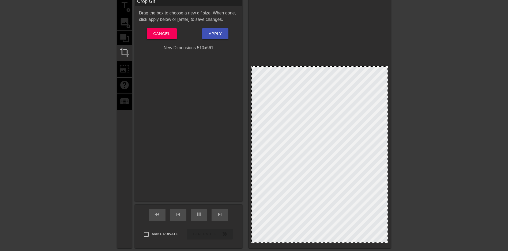
scroll to position [53, 0]
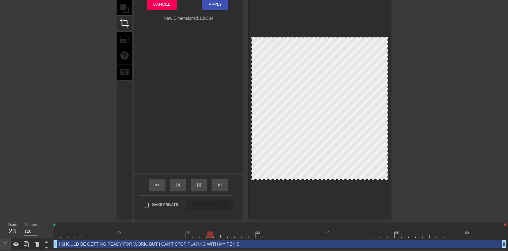
drag, startPoint x: 339, startPoint y: 213, endPoint x: 343, endPoint y: 179, distance: 34.2
click at [343, 179] on div at bounding box center [319, 179] width 135 height 3
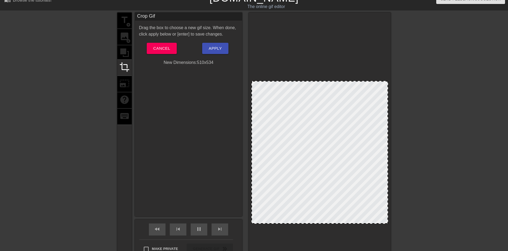
scroll to position [0, 0]
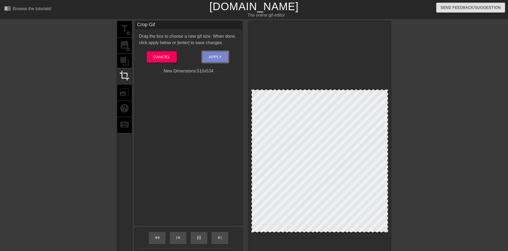
click at [222, 60] on button "Apply" at bounding box center [215, 56] width 26 height 11
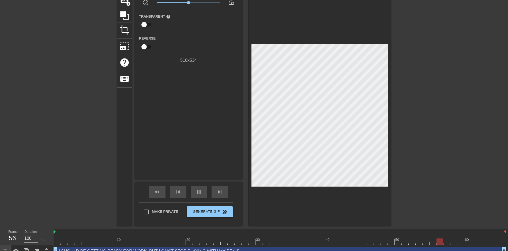
scroll to position [53, 0]
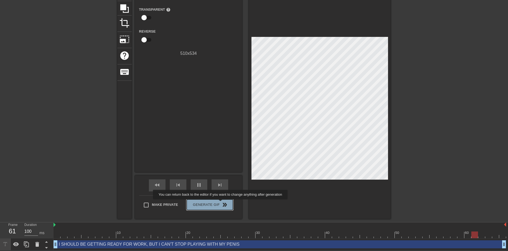
click at [221, 203] on span "double_arrow" at bounding box center [224, 205] width 6 height 6
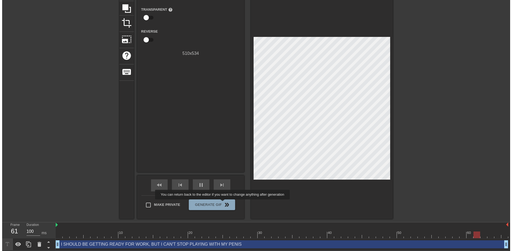
scroll to position [0, 0]
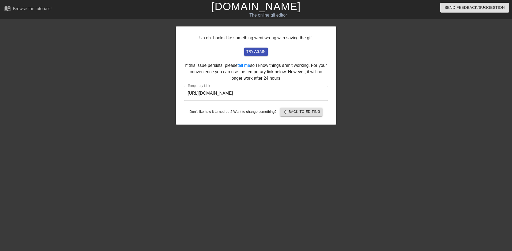
click at [283, 91] on input "[URL][DOMAIN_NAME]" at bounding box center [256, 93] width 144 height 15
click at [436, 82] on div "Uh oh. Looks like something went wrong with saving the gif. try again If this i…" at bounding box center [256, 101] width 512 height 161
